Goal: Information Seeking & Learning: Find specific page/section

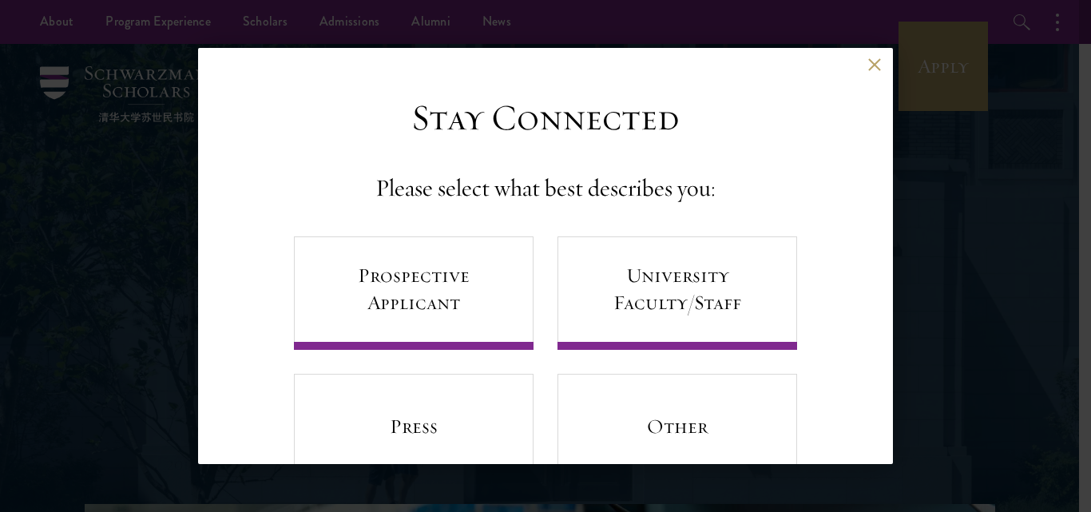
click at [867, 65] on button at bounding box center [874, 65] width 14 height 14
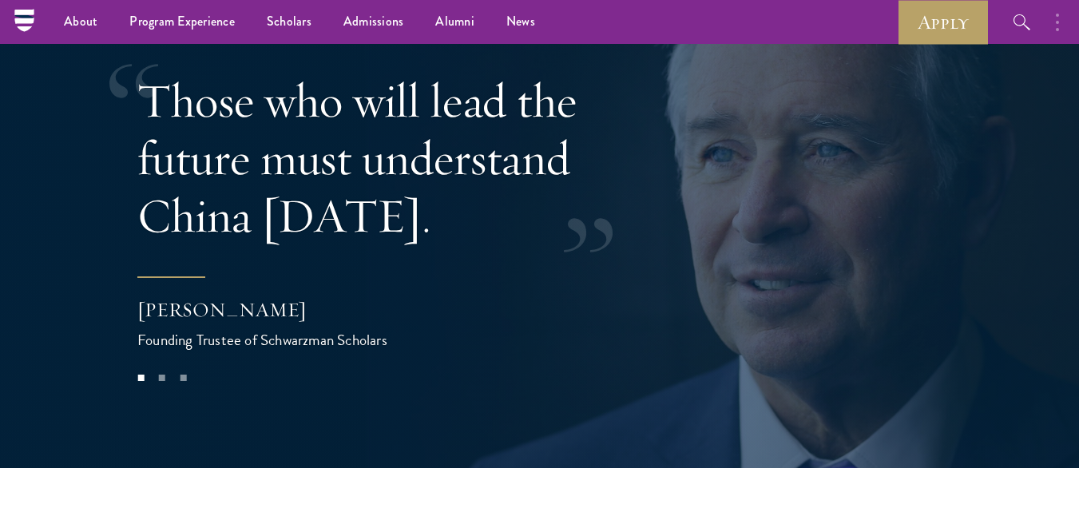
scroll to position [2992, 0]
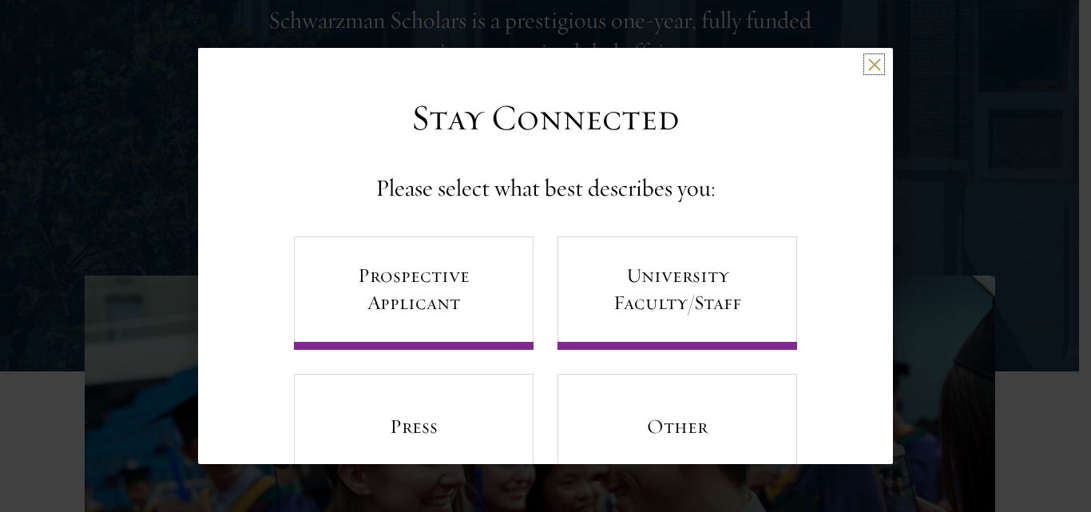
click at [867, 65] on button at bounding box center [874, 65] width 14 height 14
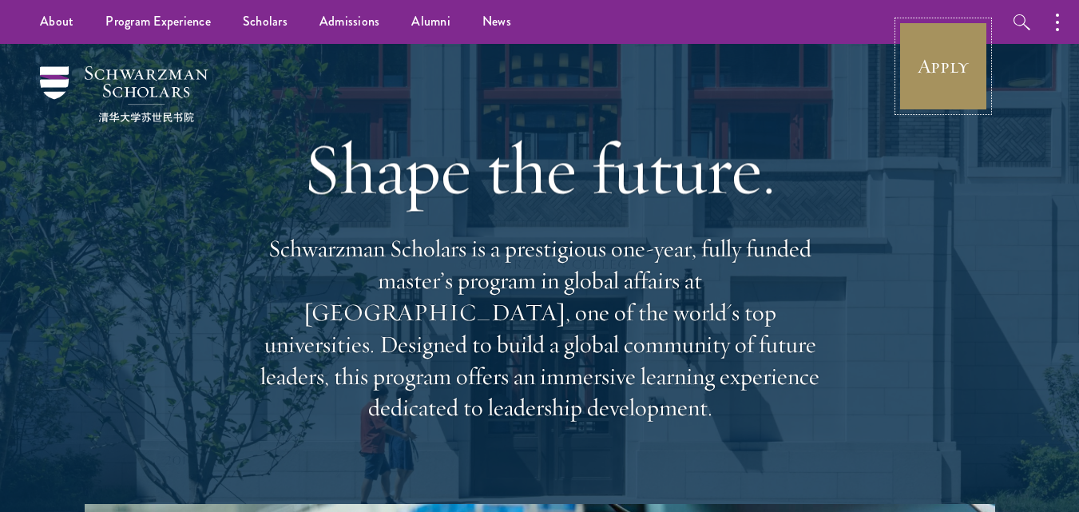
click at [964, 81] on link "Apply" at bounding box center [943, 66] width 89 height 89
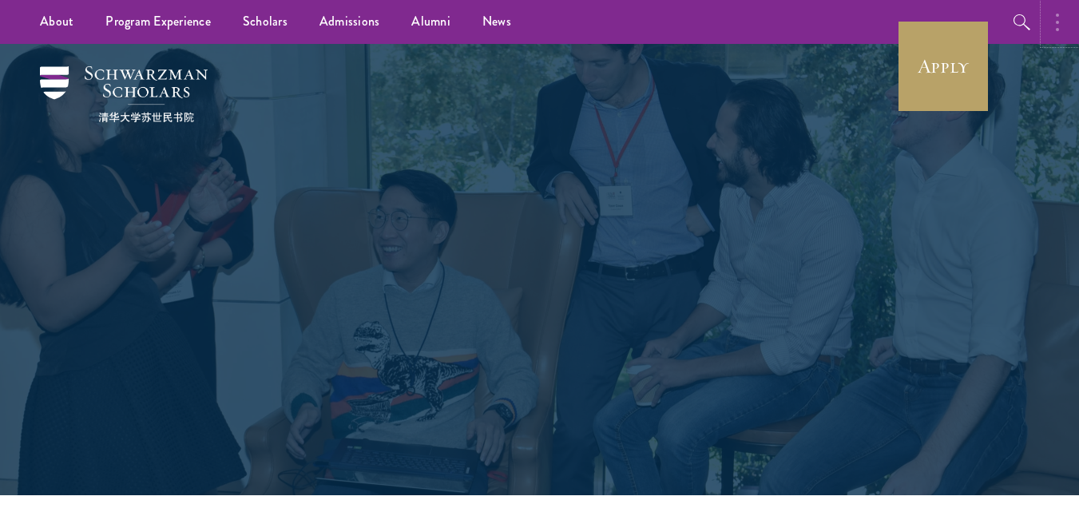
click at [1061, 33] on button "button" at bounding box center [1061, 22] width 35 height 44
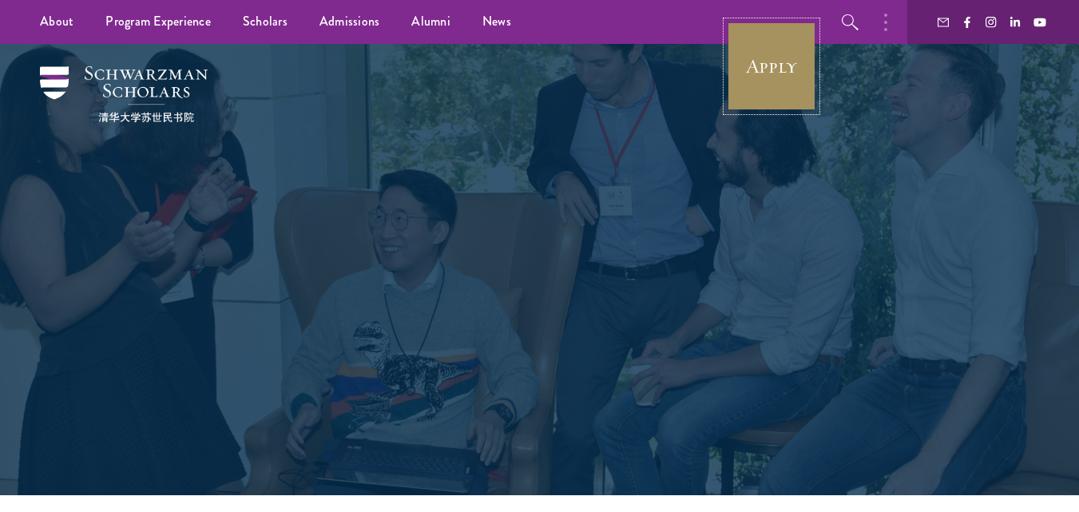
click at [742, 54] on link "Apply" at bounding box center [771, 66] width 89 height 89
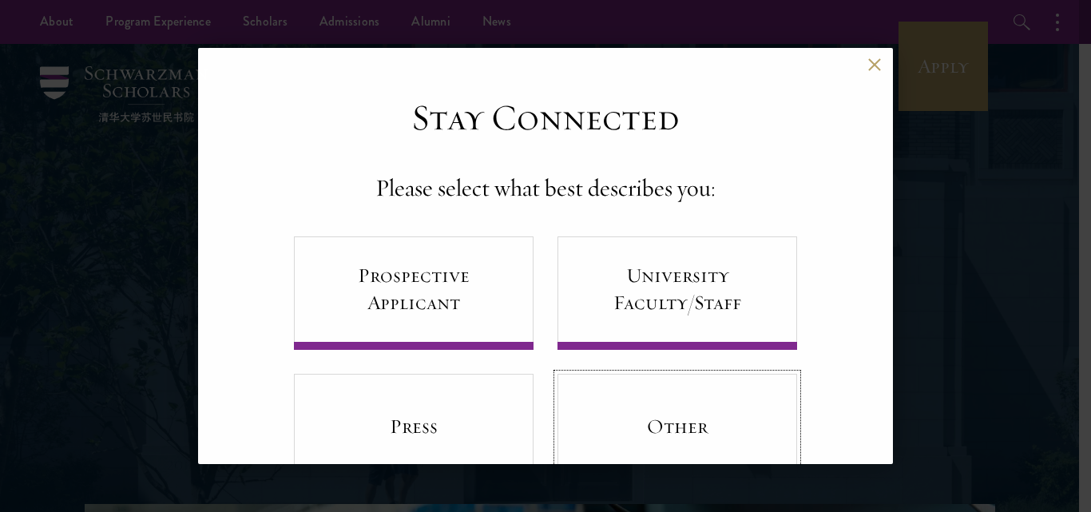
drag, startPoint x: 628, startPoint y: 371, endPoint x: 657, endPoint y: 436, distance: 71.1
click at [659, 439] on link "Other" at bounding box center [678, 430] width 240 height 113
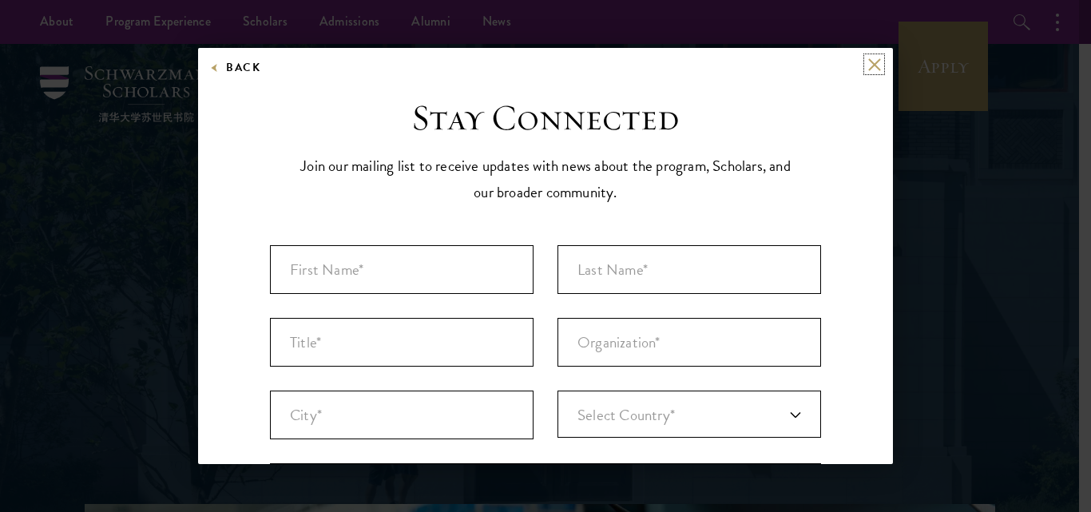
click at [867, 61] on button at bounding box center [874, 65] width 14 height 14
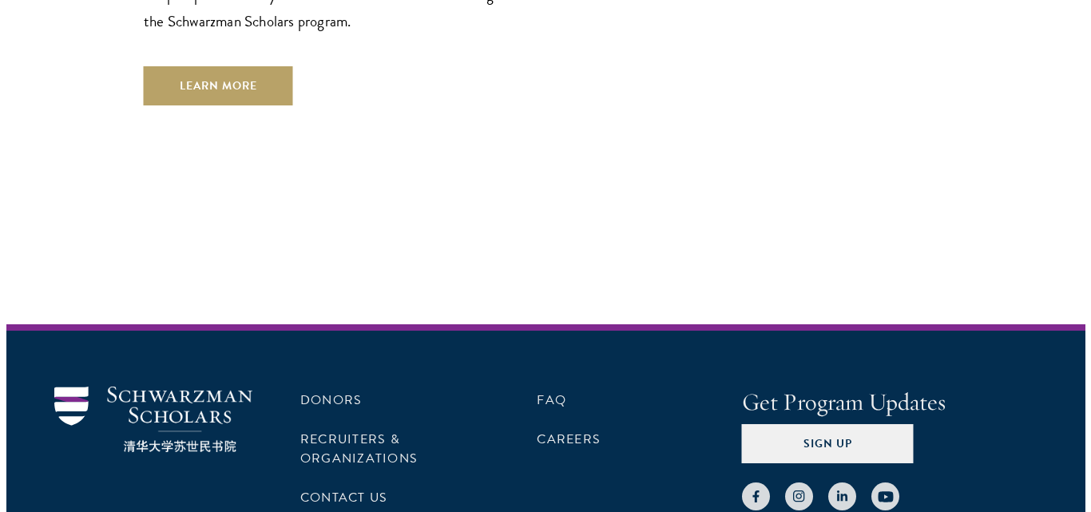
scroll to position [4749, 0]
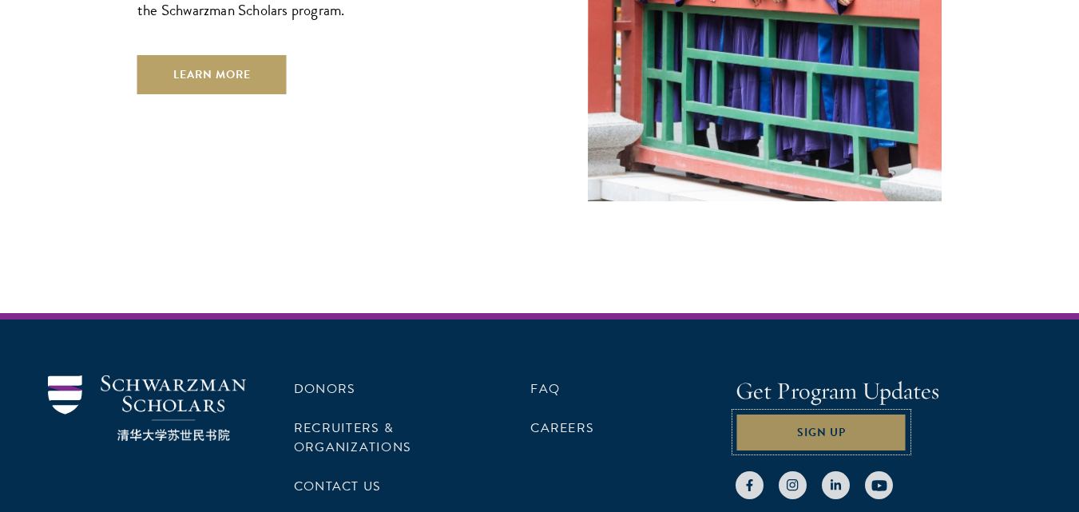
click at [859, 413] on button "Sign Up" at bounding box center [822, 432] width 172 height 38
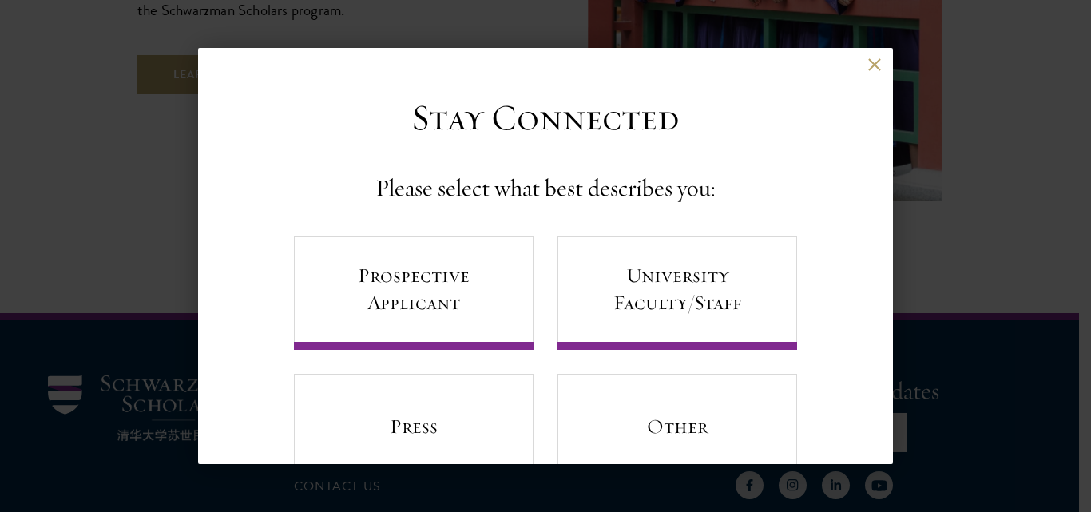
click at [851, 62] on div "Back" at bounding box center [545, 77] width 695 height 38
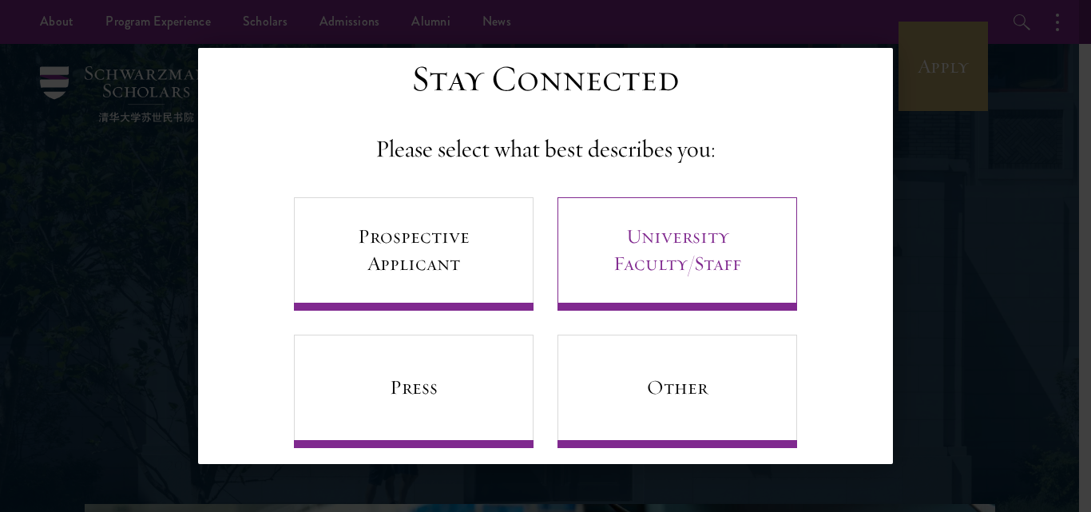
scroll to position [59, 0]
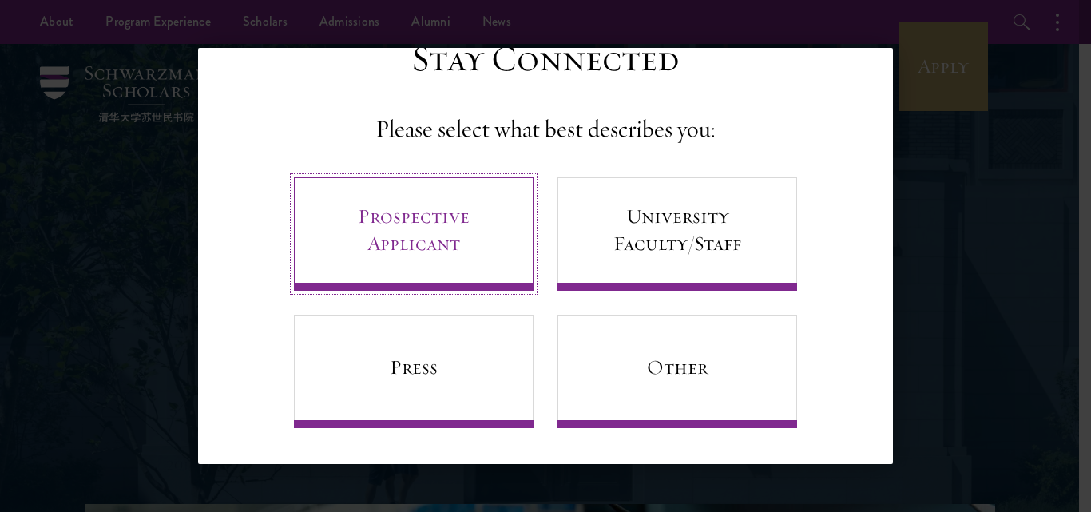
click at [435, 243] on link "Prospective Applicant" at bounding box center [414, 233] width 240 height 113
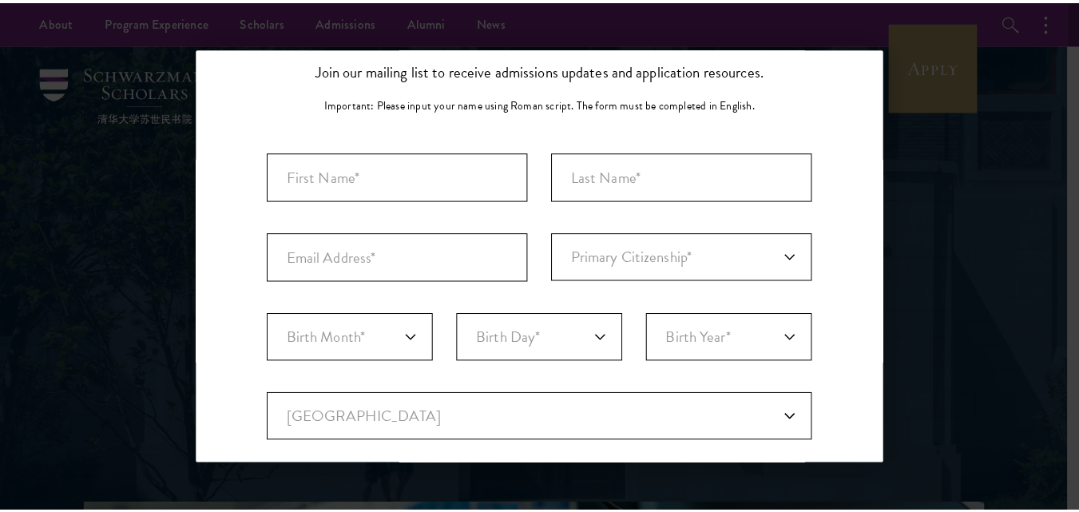
scroll to position [95, 0]
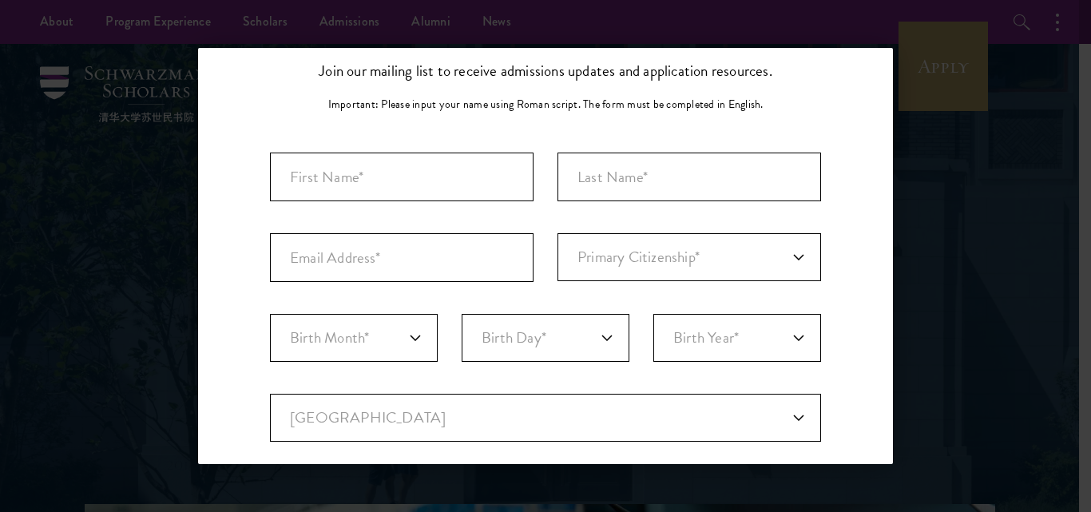
click at [1064, 119] on div "Back Stay Connected Please select what best describes you: Prospective Applican…" at bounding box center [545, 256] width 1091 height 416
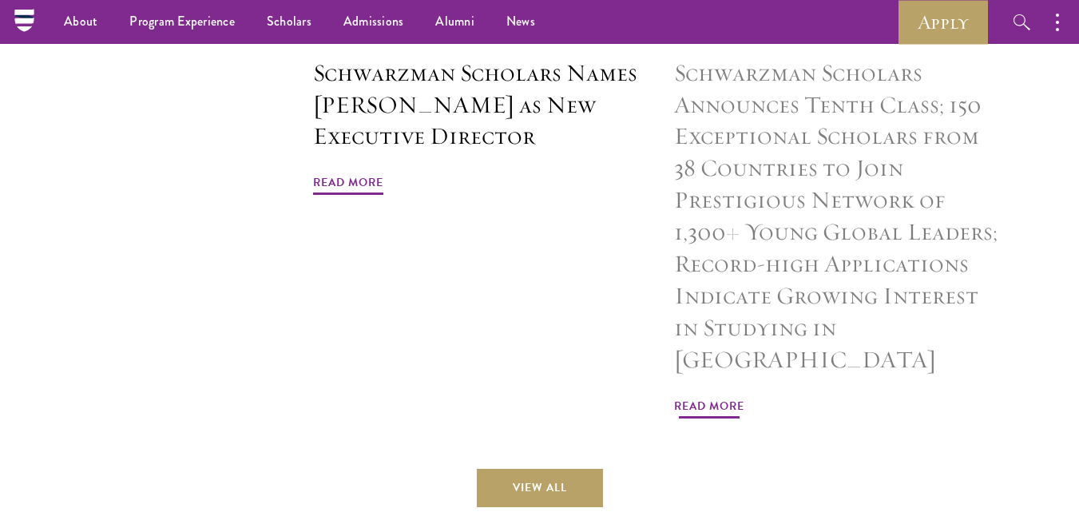
scroll to position [3471, 0]
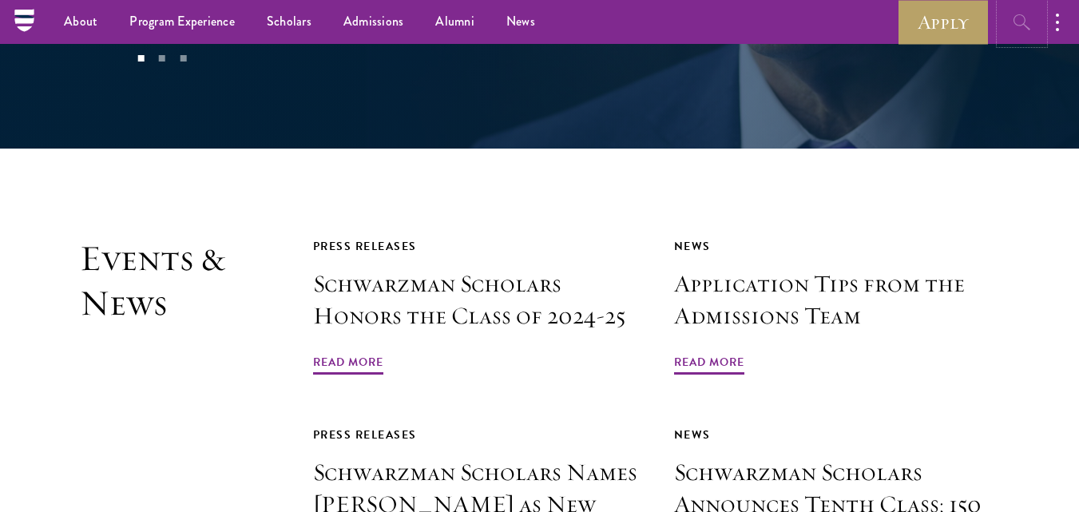
click at [1020, 22] on icon "button" at bounding box center [1022, 22] width 19 height 19
click at [1018, 21] on icon "button" at bounding box center [1022, 22] width 19 height 19
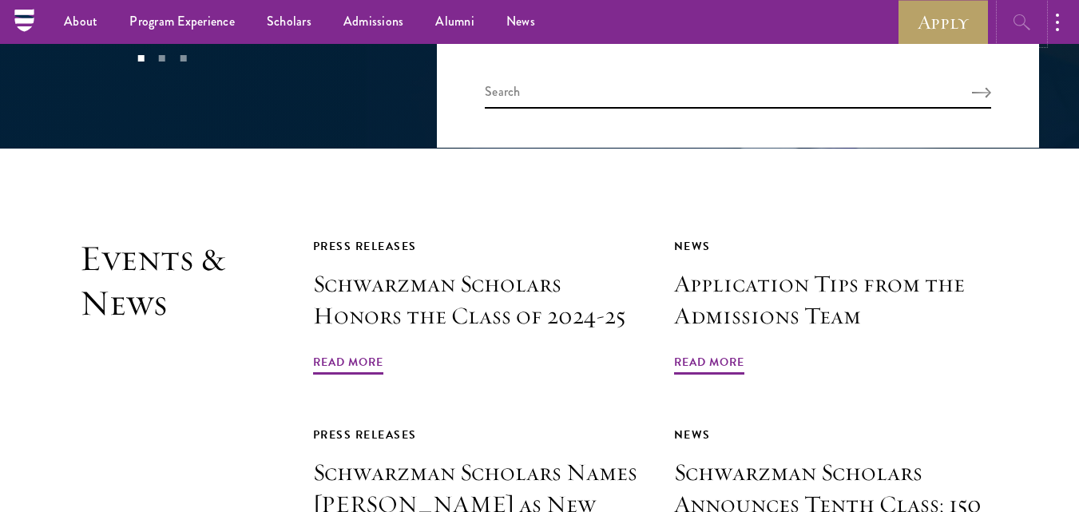
click at [1018, 21] on icon "button" at bounding box center [1022, 22] width 19 height 19
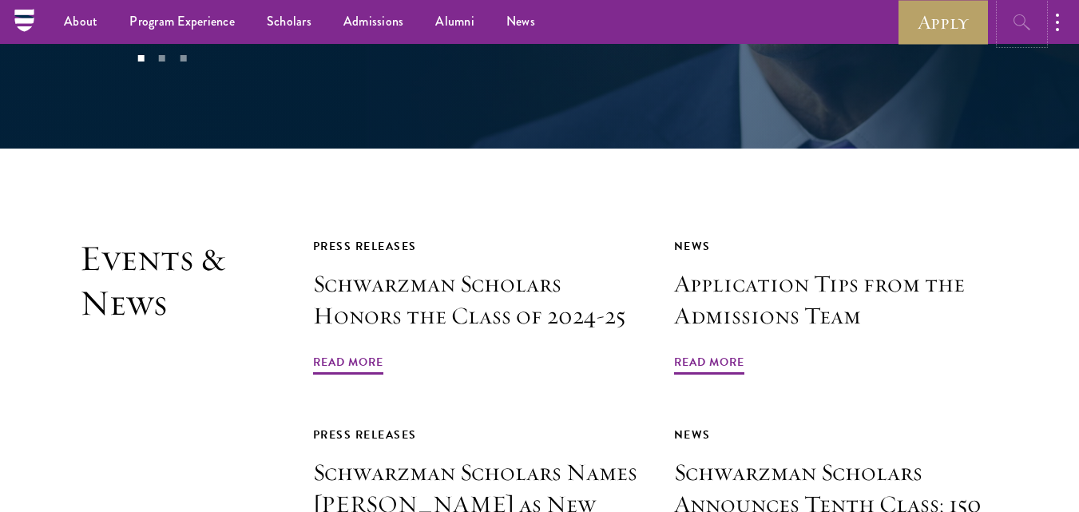
click at [1018, 22] on icon "button" at bounding box center [1022, 22] width 19 height 19
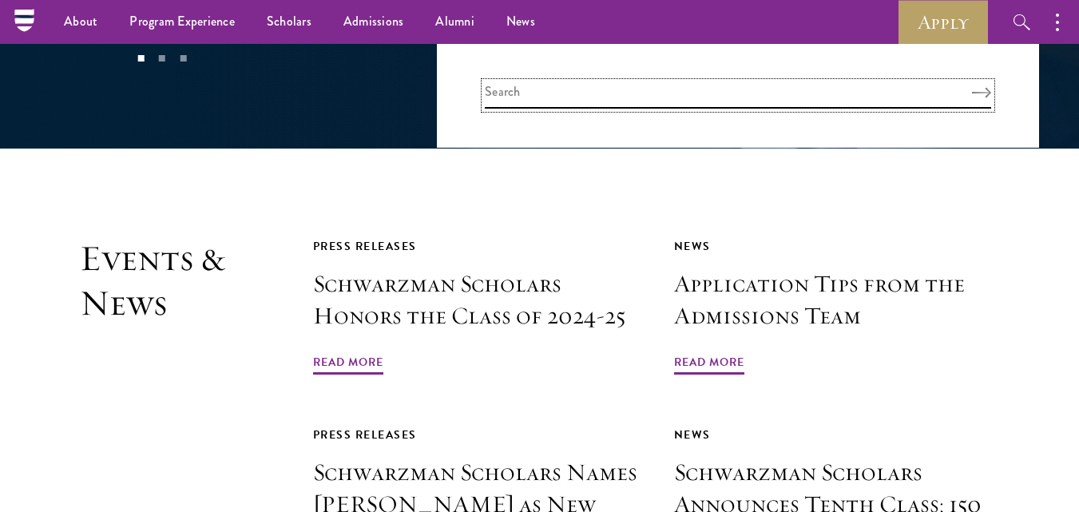
click at [716, 91] on input "search" at bounding box center [738, 95] width 506 height 26
type input "sign in"
click at [972, 87] on button "Search" at bounding box center [981, 92] width 19 height 11
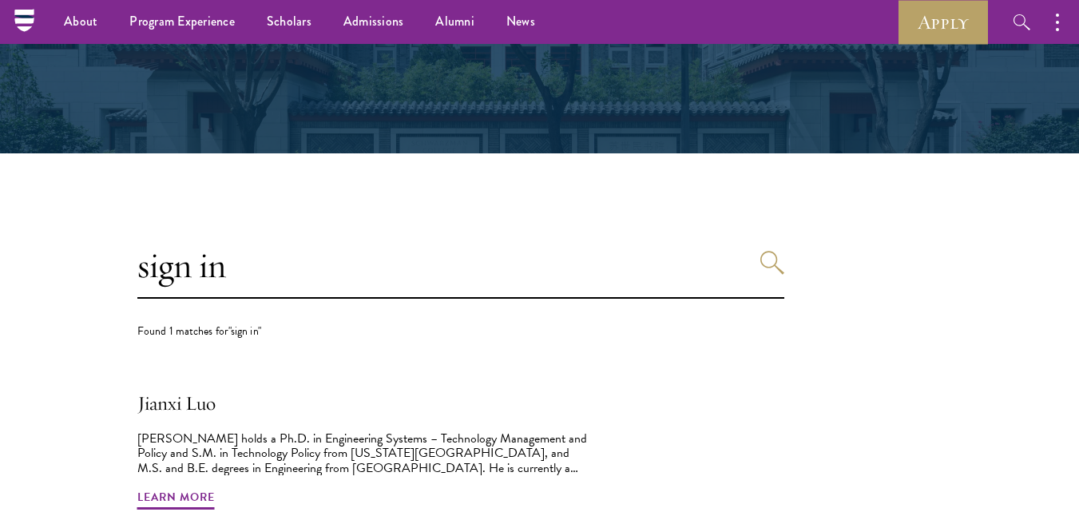
scroll to position [16, 0]
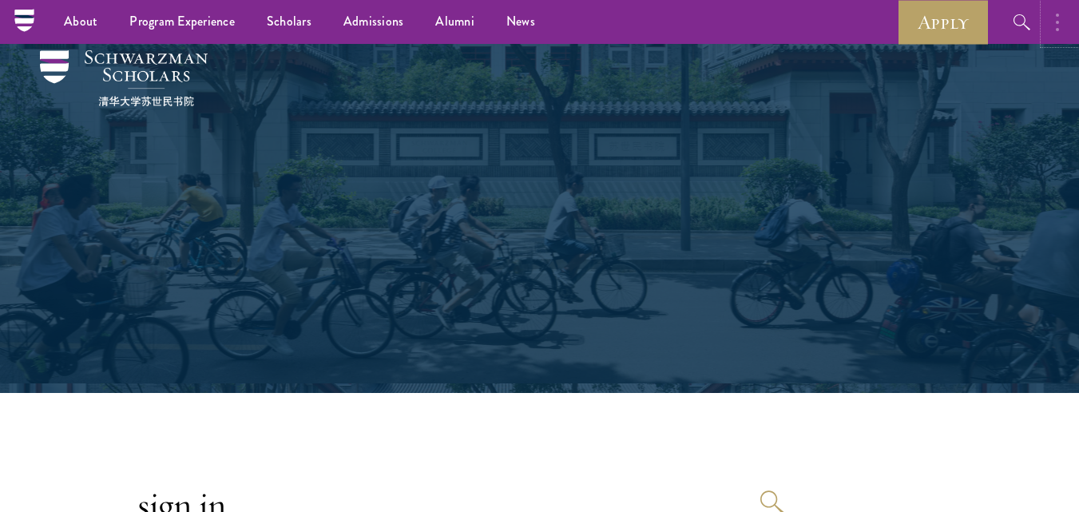
click at [1070, 27] on button "button" at bounding box center [1061, 22] width 35 height 44
click at [967, 19] on link "Apply" at bounding box center [943, 22] width 89 height 44
